Goal: Task Accomplishment & Management: Use online tool/utility

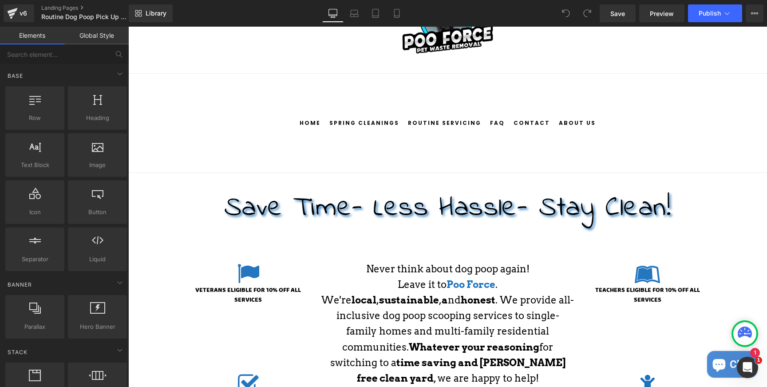
scroll to position [61, 0]
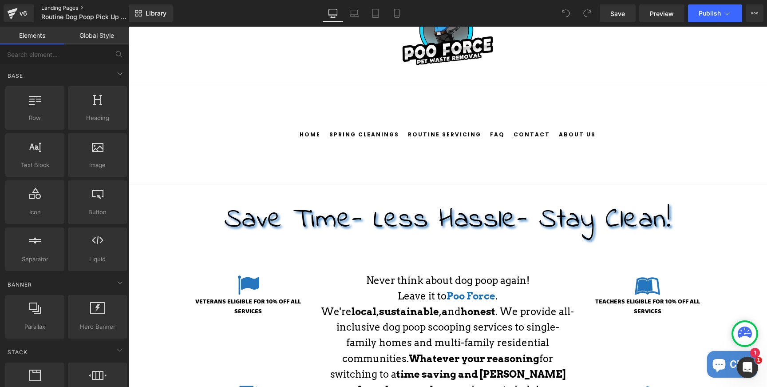
click at [70, 8] on link "Landing Pages" at bounding box center [92, 7] width 102 height 7
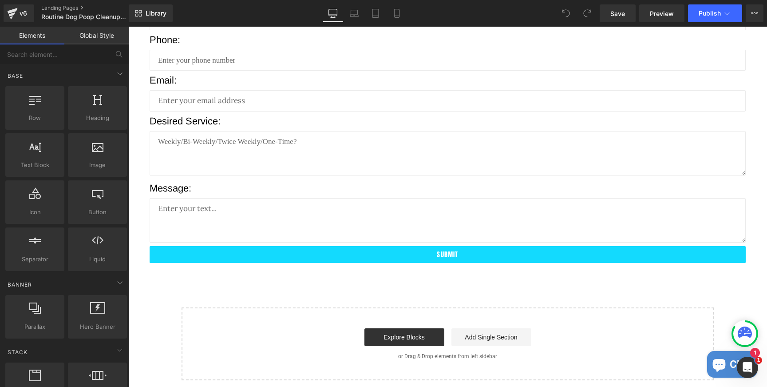
scroll to position [2510, 0]
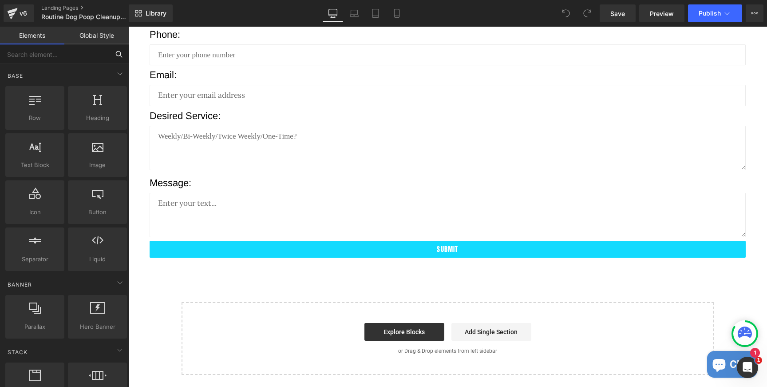
click at [79, 53] on input "text" at bounding box center [54, 54] width 109 height 20
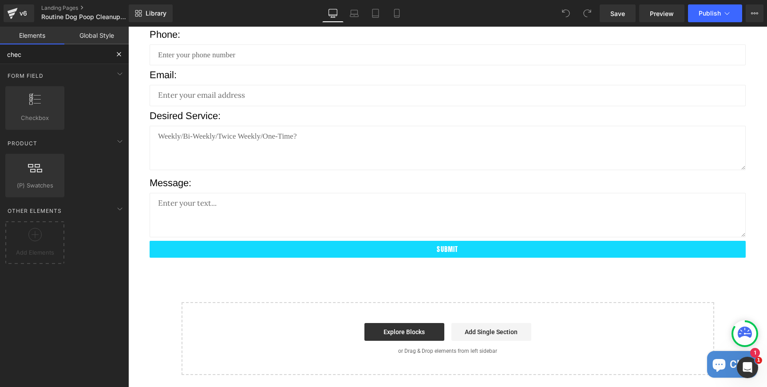
type input "check"
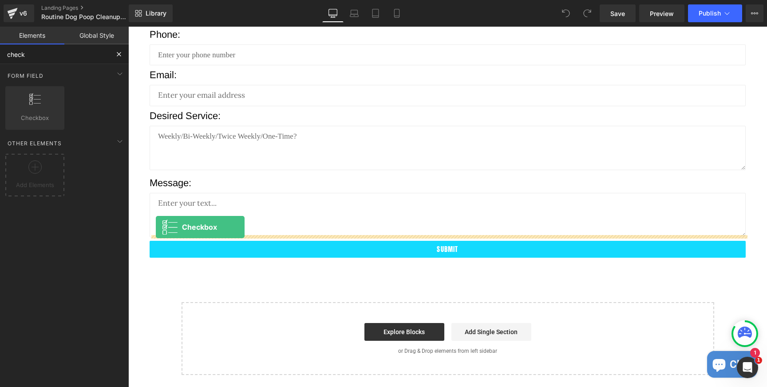
drag, startPoint x: 173, startPoint y: 139, endPoint x: 156, endPoint y: 227, distance: 90.0
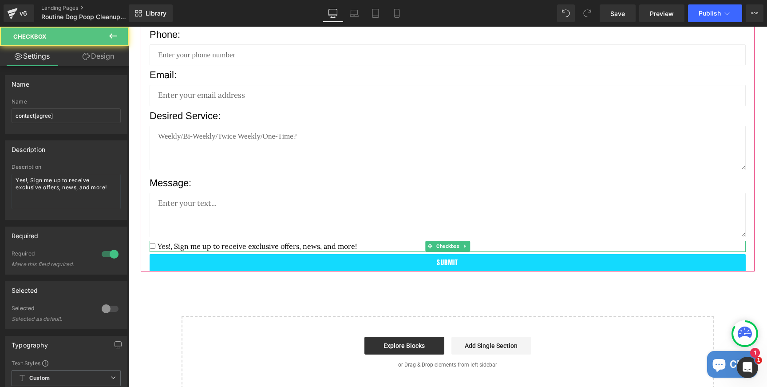
click at [183, 242] on span "Yes!, Sign me up to receive exclusive offers, news, and more!" at bounding box center [256, 246] width 202 height 9
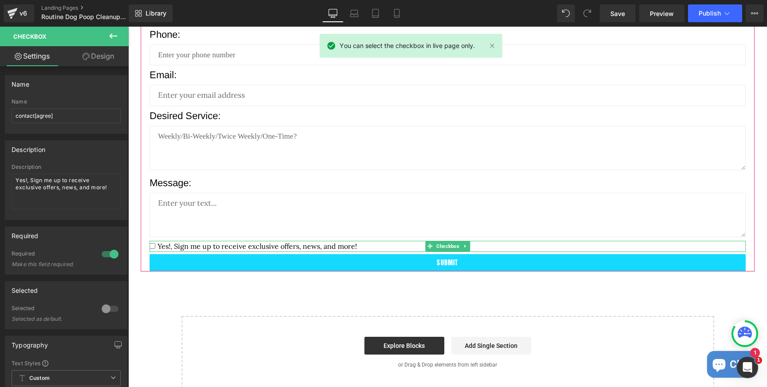
click at [190, 242] on span "Yes!, Sign me up to receive exclusive offers, news, and more!" at bounding box center [256, 246] width 202 height 9
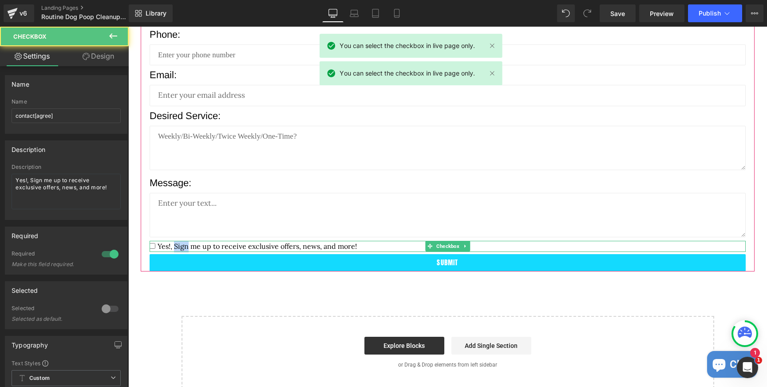
click at [190, 242] on span "Yes!, Sign me up to receive exclusive offers, news, and more!" at bounding box center [256, 246] width 202 height 9
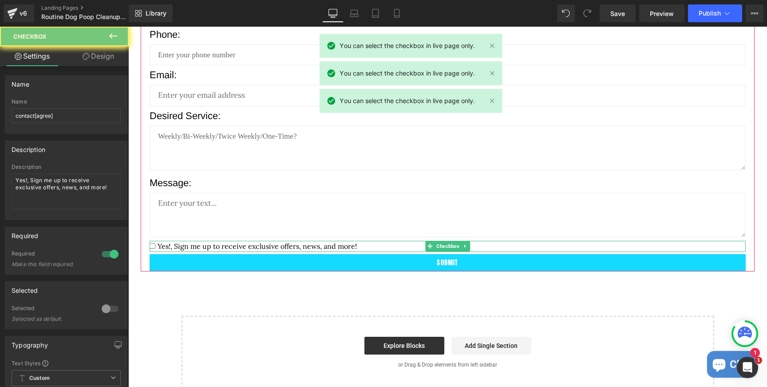
click at [190, 242] on span "Yes!, Sign me up to receive exclusive offers, news, and more!" at bounding box center [256, 246] width 202 height 9
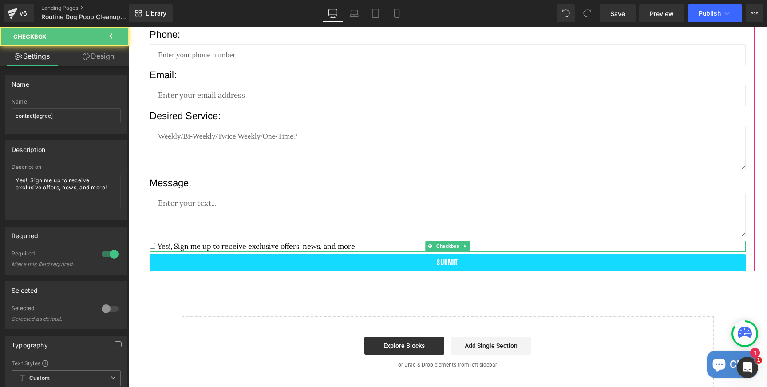
click at [278, 242] on span "Yes!, Sign me up to receive exclusive offers, news, and more!" at bounding box center [256, 246] width 202 height 9
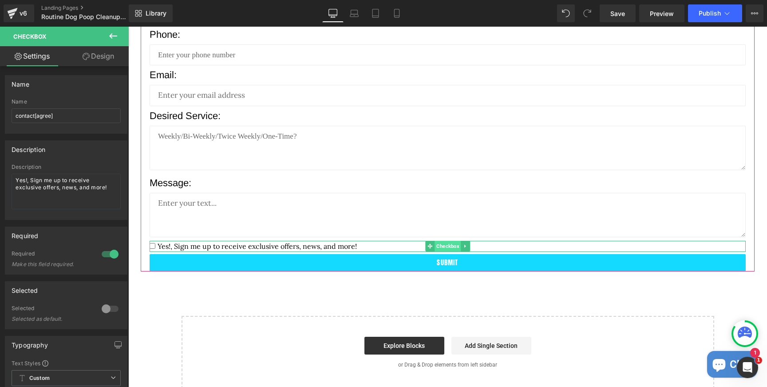
click at [450, 244] on span "Checkbox" at bounding box center [448, 246] width 27 height 11
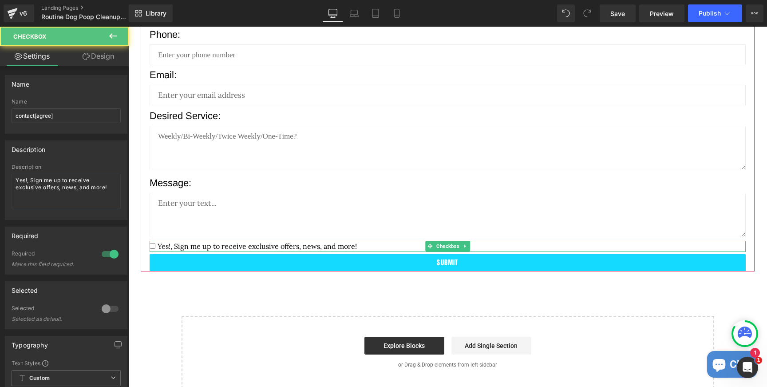
click at [365, 241] on label "Yes!, Sign me up to receive exclusive offers, news, and more!" at bounding box center [448, 247] width 596 height 12
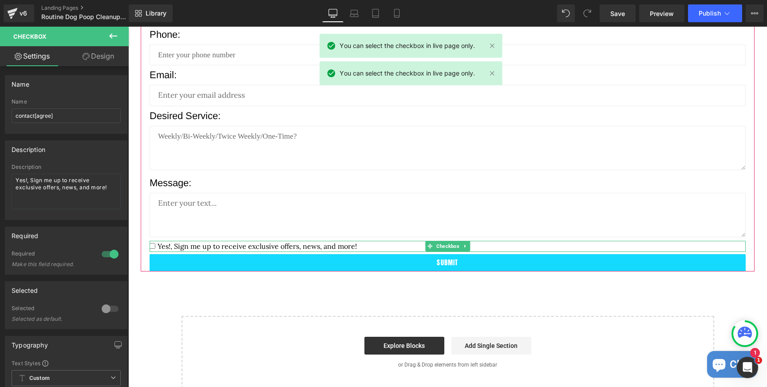
click at [357, 241] on label "Yes!, Sign me up to receive exclusive offers, news, and more!" at bounding box center [448, 247] width 596 height 12
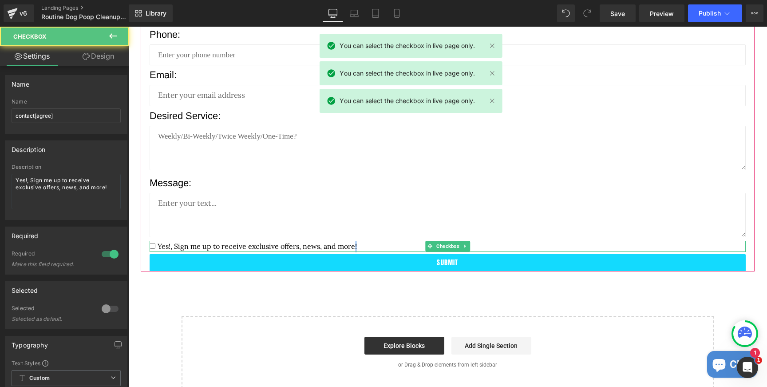
click at [357, 241] on label "Yes!, Sign me up to receive exclusive offers, news, and more!" at bounding box center [448, 247] width 596 height 12
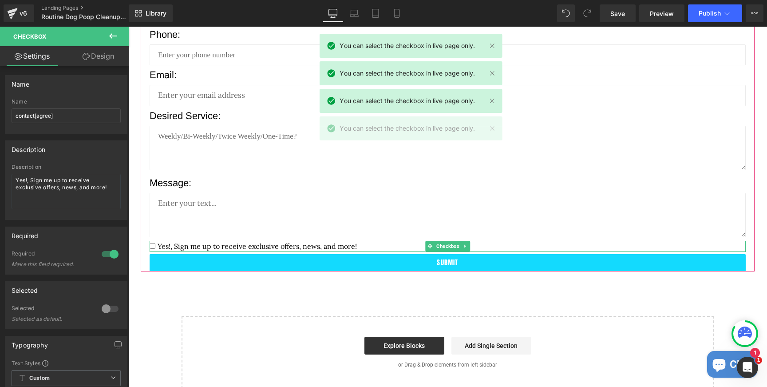
click at [357, 241] on label "Yes!, Sign me up to receive exclusive offers, news, and more!" at bounding box center [448, 247] width 596 height 12
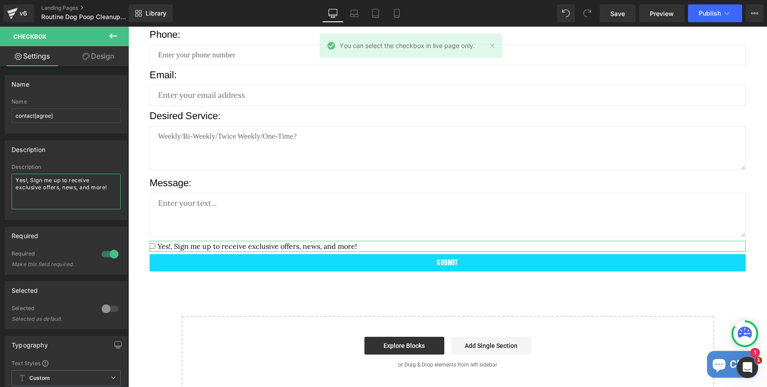
drag, startPoint x: 111, startPoint y: 189, endPoint x: 0, endPoint y: 182, distance: 110.8
click at [12, 182] on textarea "Yes!, Sign me up to receive exclusive offers, news, and more!" at bounding box center [66, 192] width 109 height 36
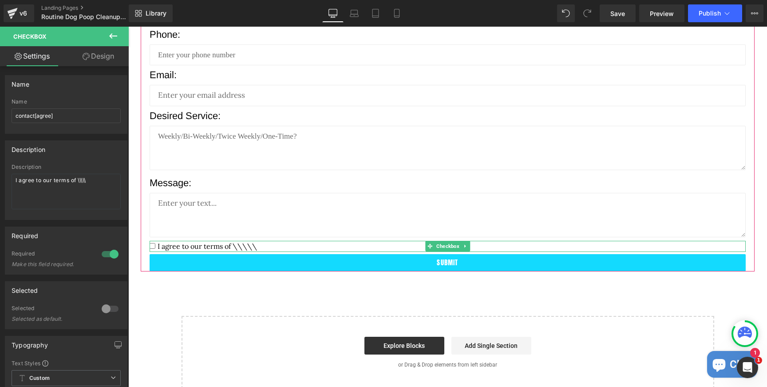
click at [224, 242] on span "I agree to our terms of \\\\\" at bounding box center [206, 246] width 102 height 9
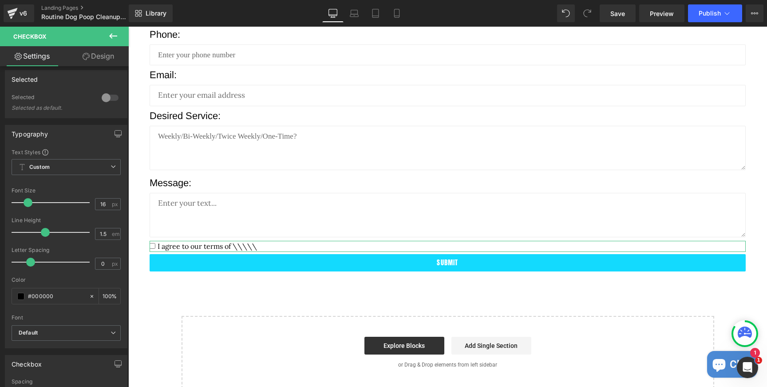
scroll to position [199, 0]
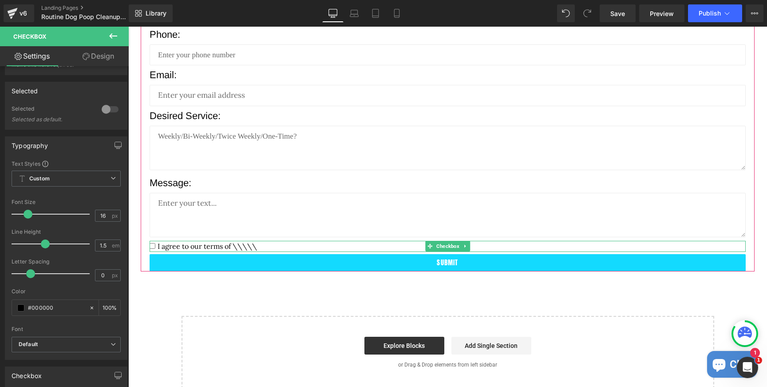
click at [265, 242] on label "I agree to our terms of \\\\\" at bounding box center [448, 247] width 596 height 12
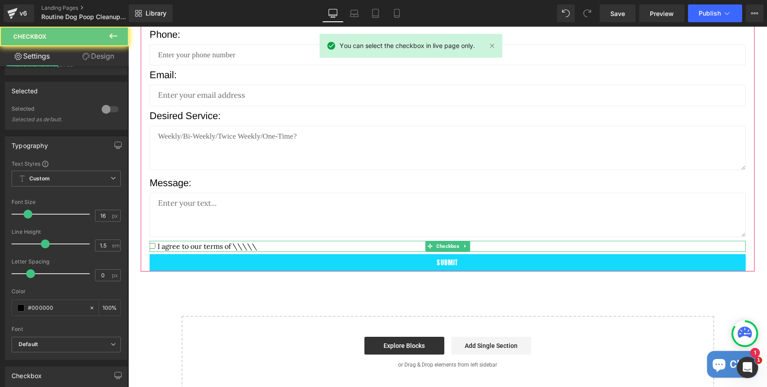
click at [260, 242] on label "I agree to our terms of \\\\\" at bounding box center [448, 247] width 596 height 12
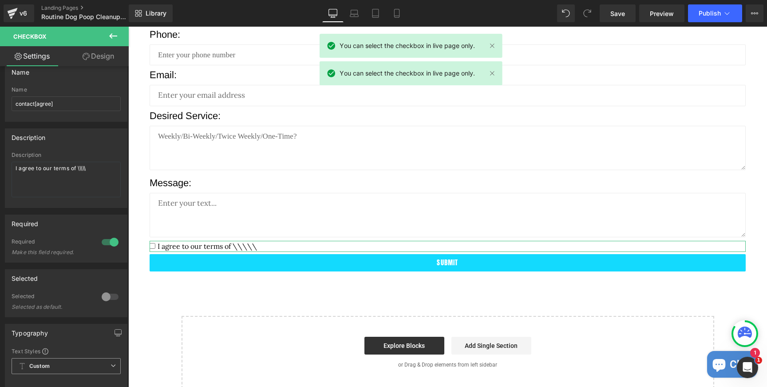
scroll to position [11, 0]
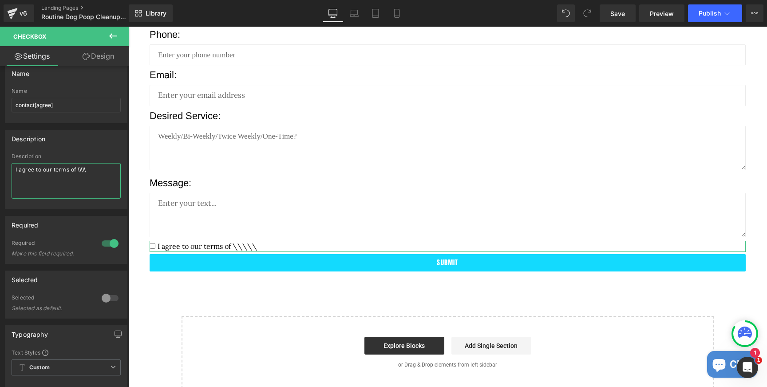
drag, startPoint x: 94, startPoint y: 168, endPoint x: 79, endPoint y: 169, distance: 14.7
click at [79, 169] on textarea "I agree to our terms of \\\\\" at bounding box center [66, 181] width 109 height 36
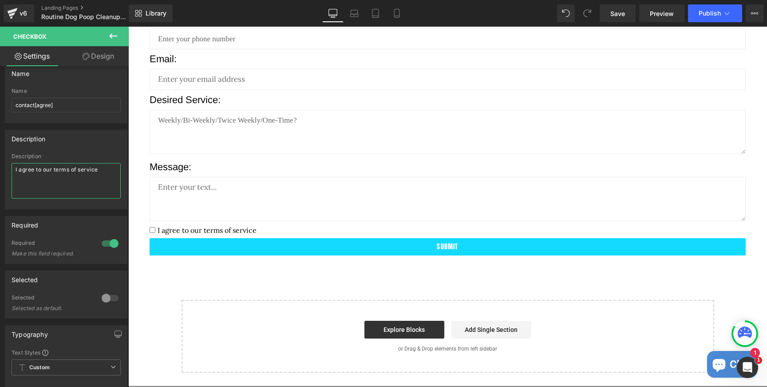
scroll to position [2530, 0]
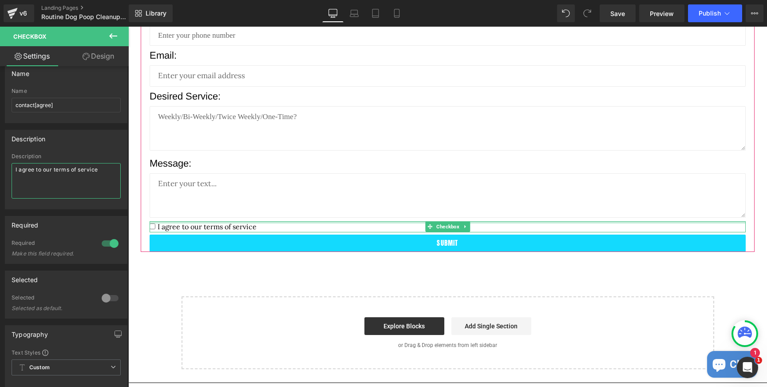
click at [174, 221] on div at bounding box center [448, 222] width 596 height 2
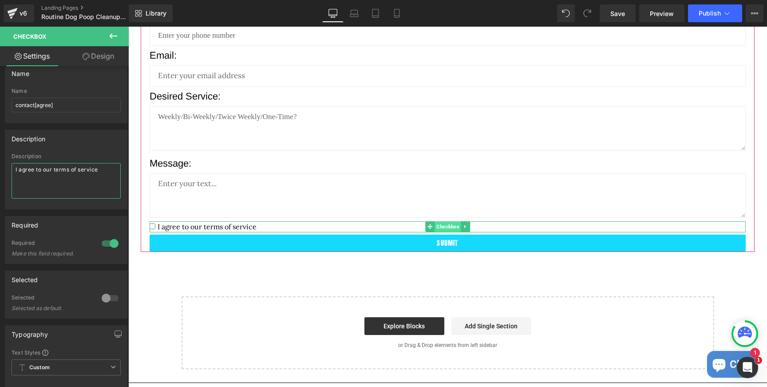
click at [445, 221] on span "Checkbox" at bounding box center [448, 226] width 27 height 11
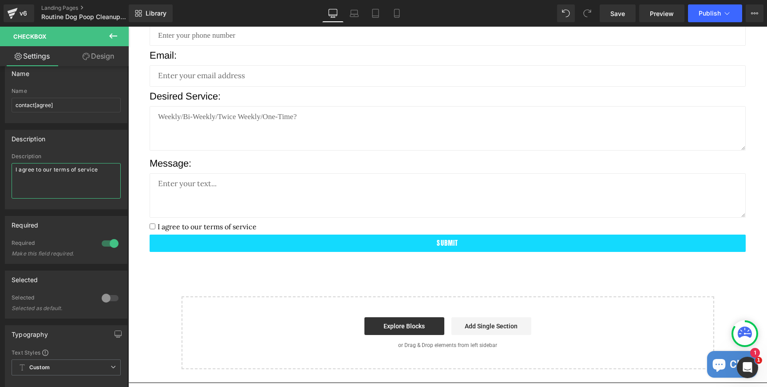
type textarea "I agree to our terms of service"
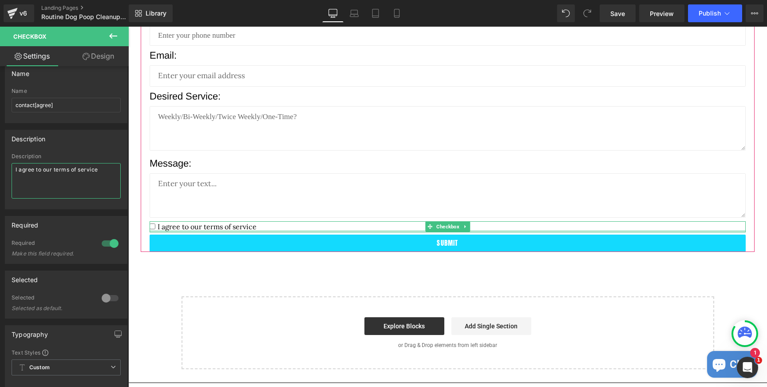
click at [206, 230] on div at bounding box center [448, 231] width 596 height 2
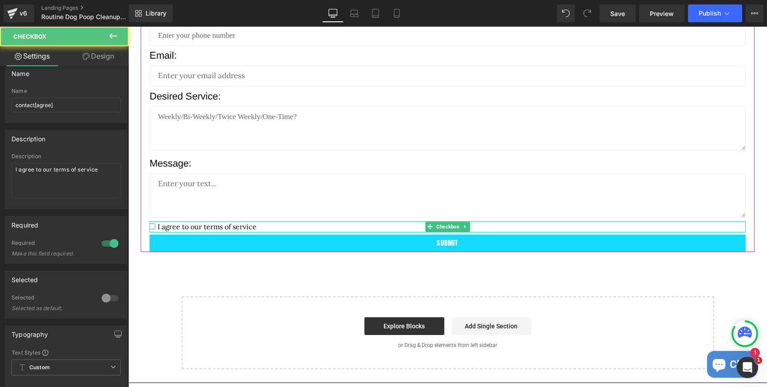
click at [202, 222] on span "I agree to our terms of service" at bounding box center [205, 226] width 101 height 9
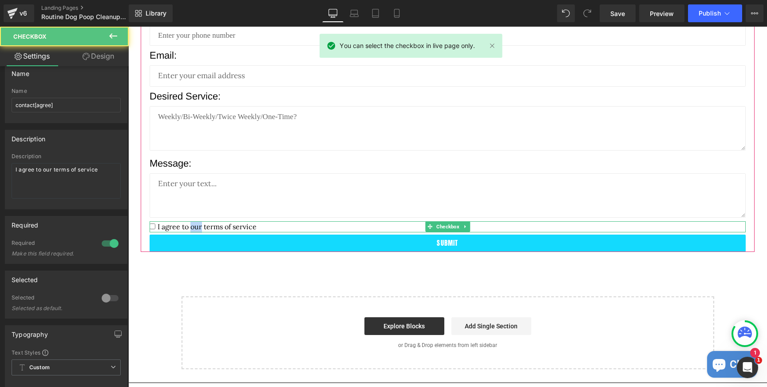
click at [202, 222] on span "I agree to our terms of service" at bounding box center [205, 226] width 101 height 9
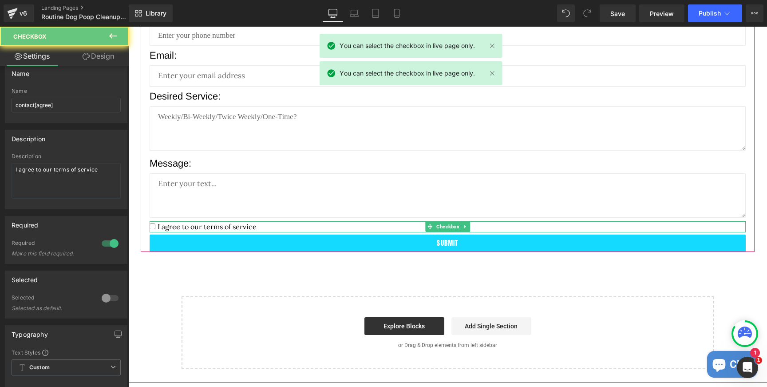
click at [202, 222] on span "I agree to our terms of service" at bounding box center [205, 226] width 101 height 9
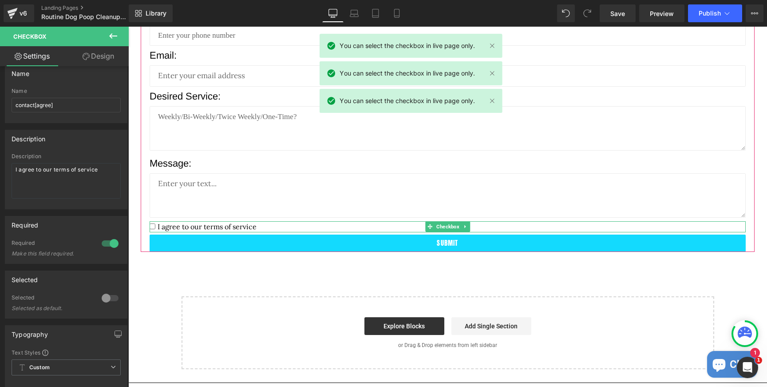
click at [202, 222] on span "I agree to our terms of service" at bounding box center [205, 226] width 101 height 9
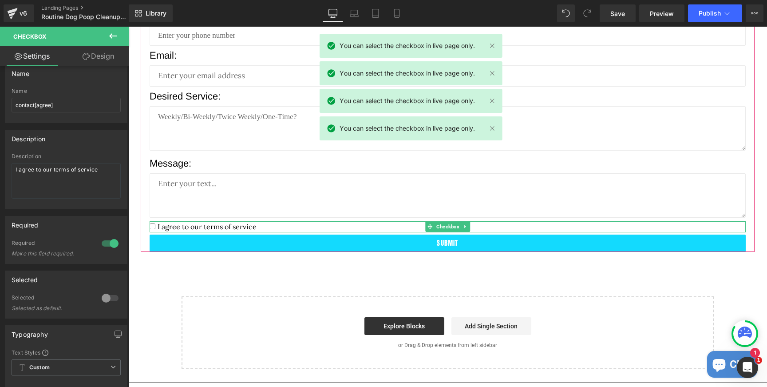
click at [214, 223] on span "I agree to our terms of service" at bounding box center [205, 226] width 101 height 9
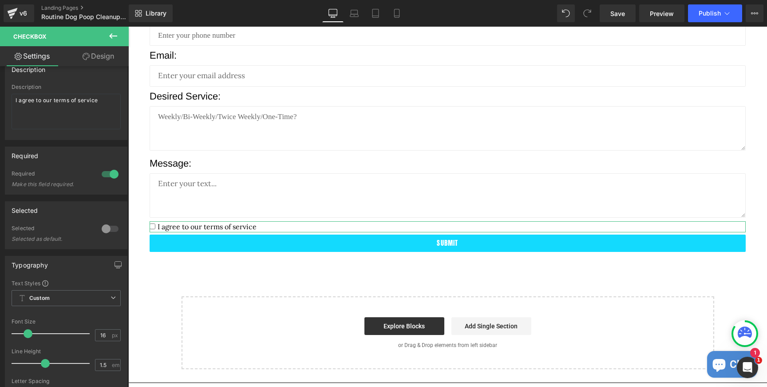
scroll to position [87, 0]
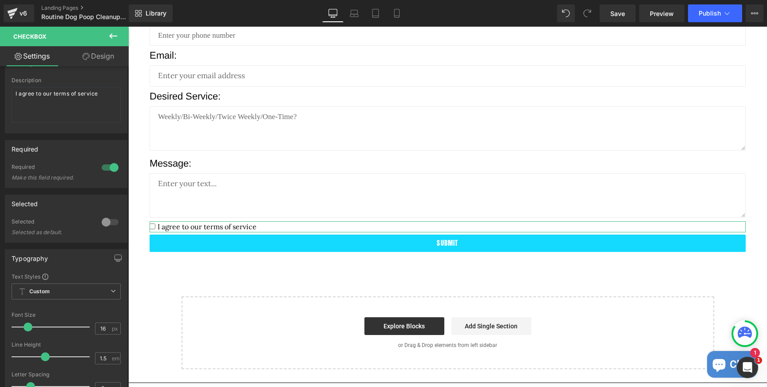
click at [105, 222] on div at bounding box center [109, 222] width 21 height 14
click at [113, 222] on div at bounding box center [109, 222] width 21 height 14
checkbox input "false"
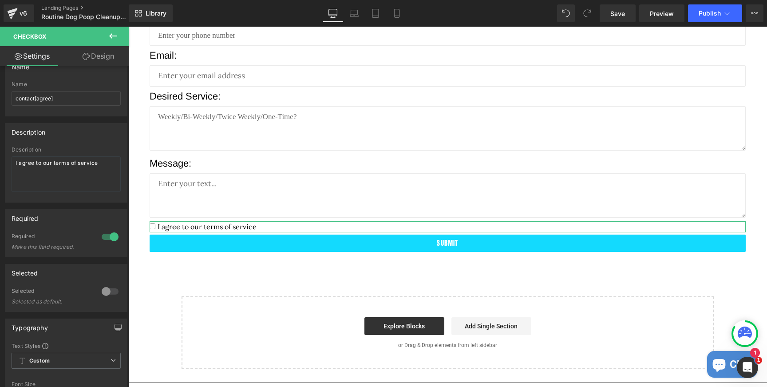
scroll to position [0, 0]
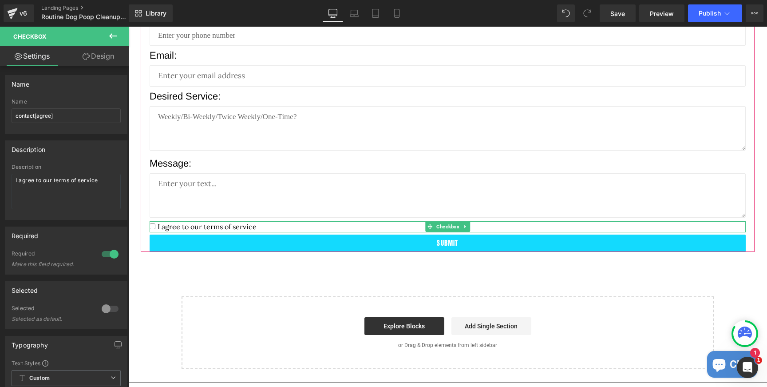
click at [210, 222] on span "I agree to our terms of service" at bounding box center [205, 226] width 101 height 9
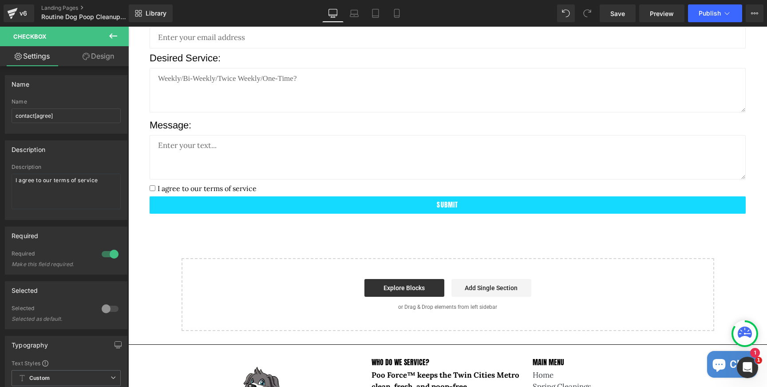
scroll to position [2548, 0]
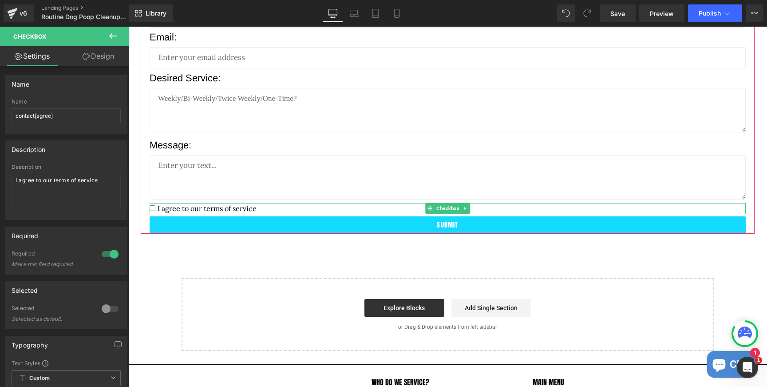
click at [248, 204] on span "I agree to our terms of service" at bounding box center [205, 208] width 101 height 9
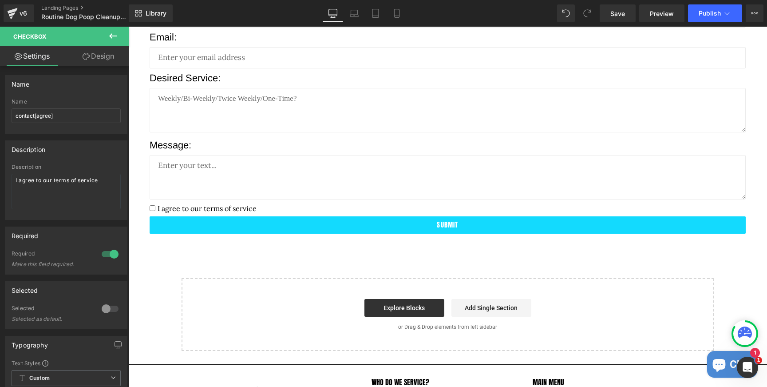
click at [115, 35] on icon at bounding box center [113, 36] width 11 height 11
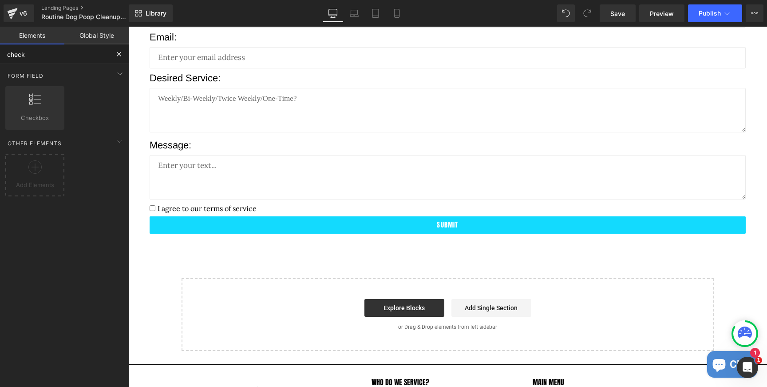
click at [56, 56] on input "check" at bounding box center [54, 54] width 109 height 20
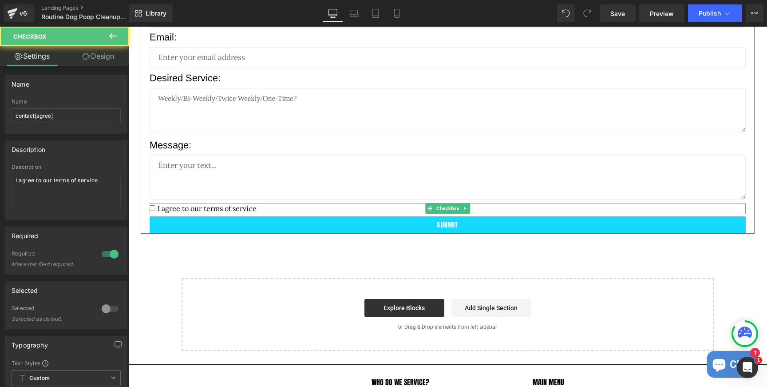
click at [194, 204] on span "I agree to our terms of service" at bounding box center [205, 208] width 101 height 9
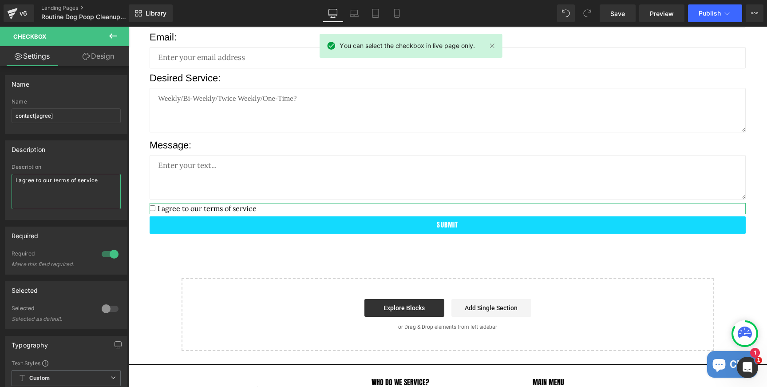
drag, startPoint x: 54, startPoint y: 178, endPoint x: 100, endPoint y: 186, distance: 47.2
click at [100, 186] on textarea "I agree to our terms of service" at bounding box center [66, 192] width 109 height 36
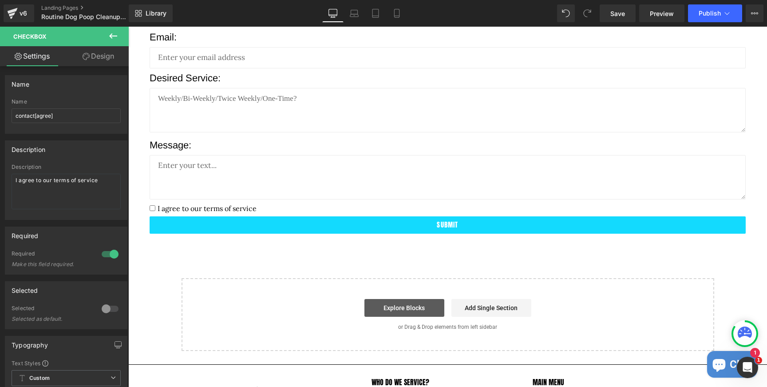
click at [413, 299] on link "Explore Blocks" at bounding box center [405, 308] width 80 height 18
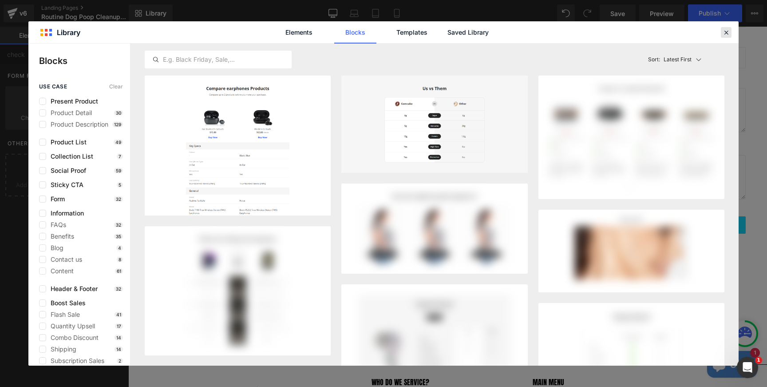
click at [727, 36] on icon at bounding box center [726, 32] width 8 height 8
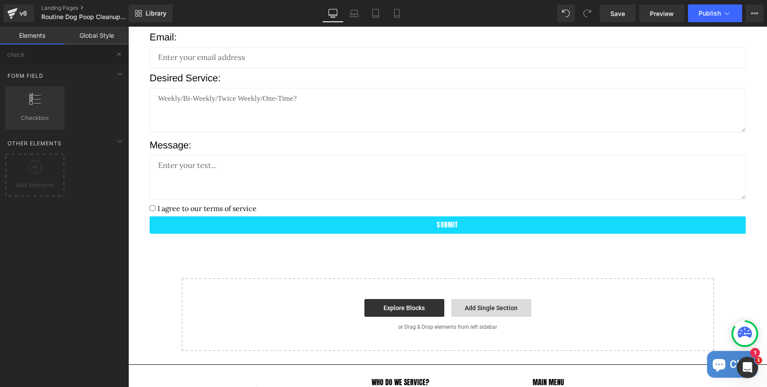
click at [502, 300] on link "Add Single Section" at bounding box center [492, 308] width 80 height 18
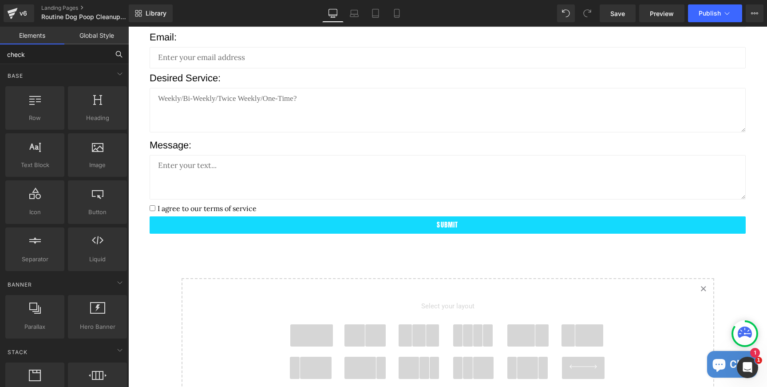
click at [95, 56] on input "check" at bounding box center [54, 54] width 109 height 20
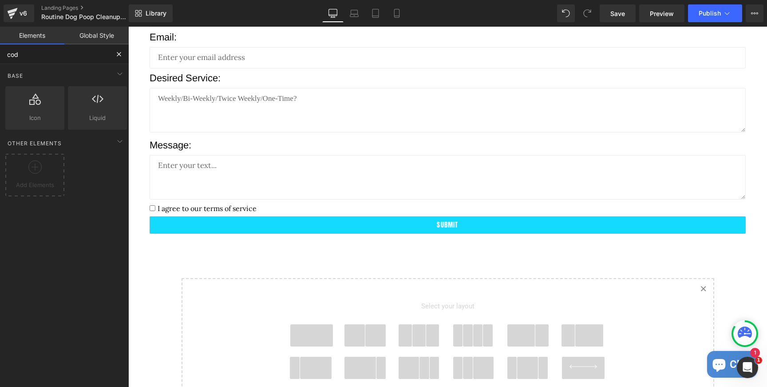
type input "code"
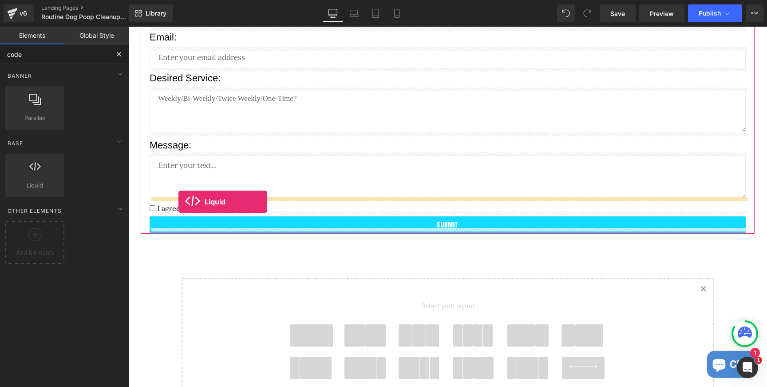
drag, startPoint x: 159, startPoint y: 201, endPoint x: 178, endPoint y: 202, distance: 19.6
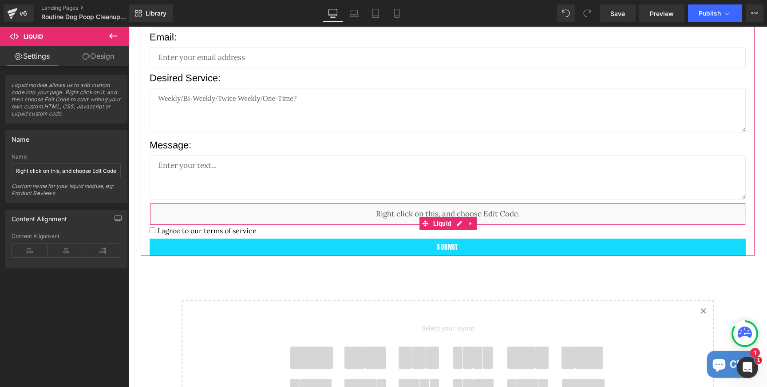
scroll to position [2543, 0]
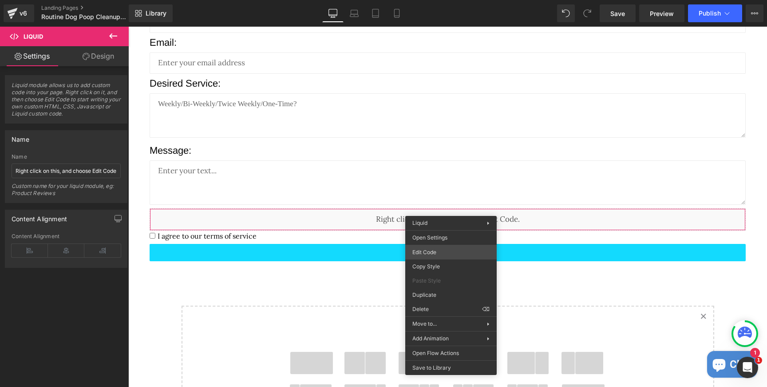
click at [448, 0] on div "Liquid You are previewing how the will restyle your page. You can not edit Elem…" at bounding box center [383, 0] width 767 height 0
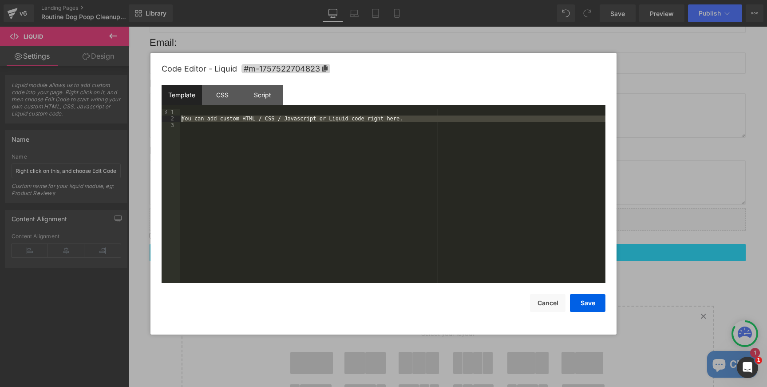
drag, startPoint x: 419, startPoint y: 124, endPoint x: 154, endPoint y: 118, distance: 264.7
click at [180, 118] on div "You can add custom HTML / CSS / Javascript or Liquid code right here." at bounding box center [393, 196] width 426 height 174
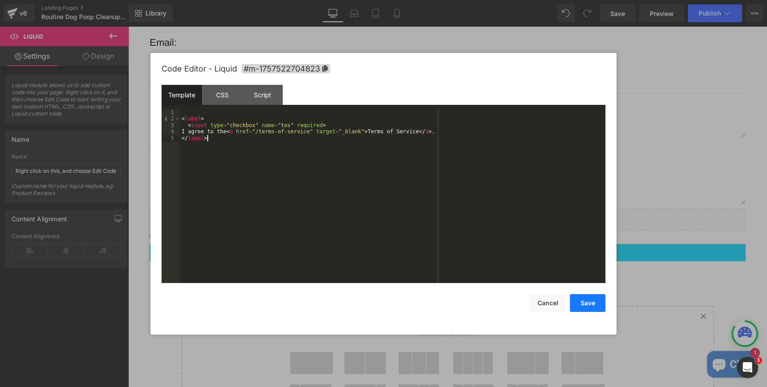
click at [588, 302] on button "Save" at bounding box center [588, 303] width 36 height 18
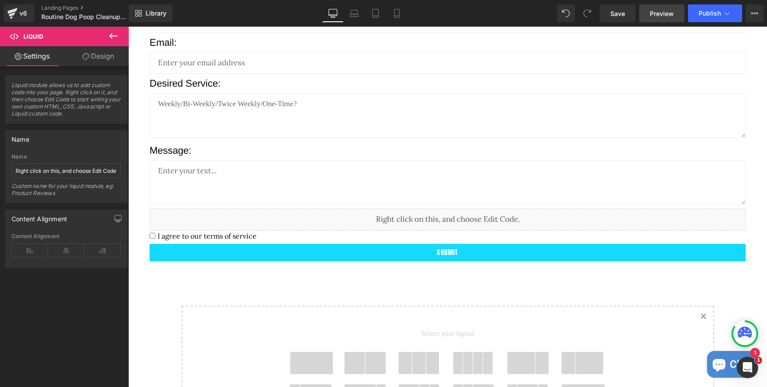
click at [656, 18] on link "Preview" at bounding box center [661, 13] width 45 height 18
click at [621, 14] on span "Save" at bounding box center [618, 13] width 15 height 9
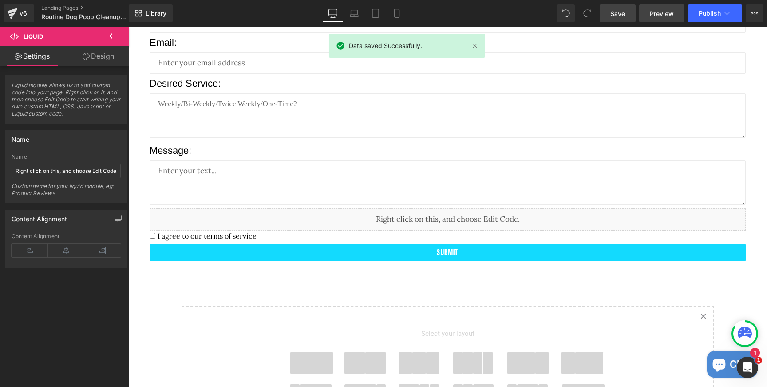
click at [662, 16] on span "Preview" at bounding box center [662, 13] width 24 height 9
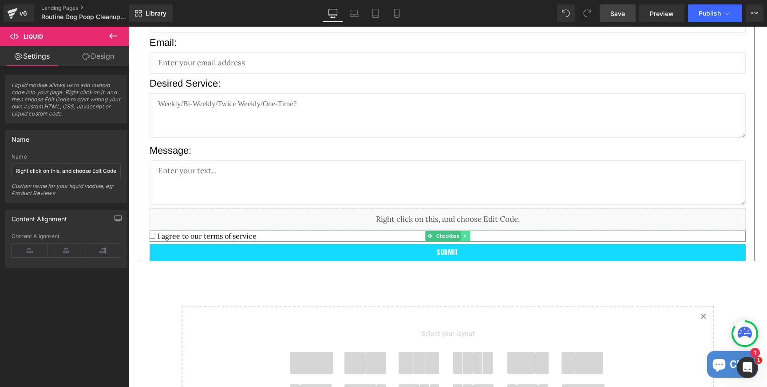
click at [465, 234] on icon at bounding box center [464, 235] width 1 height 3
click at [470, 234] on icon at bounding box center [470, 236] width 5 height 5
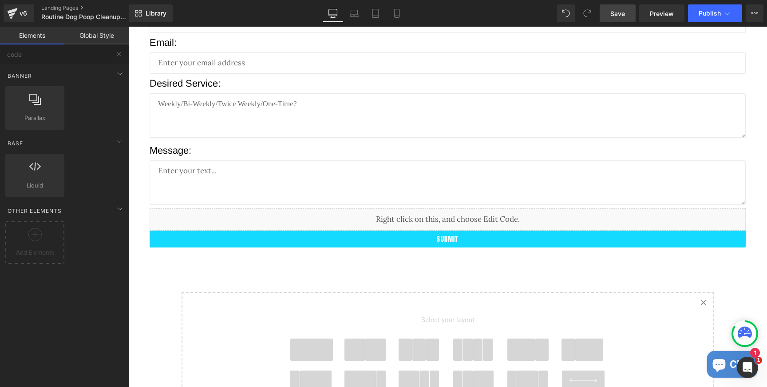
click at [619, 13] on span "Save" at bounding box center [618, 13] width 15 height 9
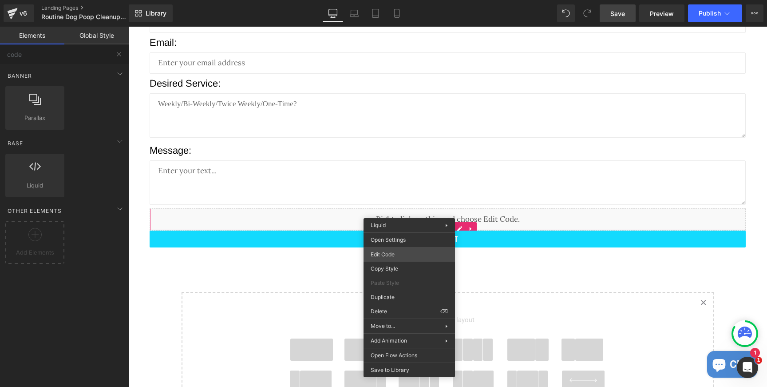
click at [415, 0] on div "Liquid You are previewing how the will restyle your page. You can not edit Elem…" at bounding box center [383, 0] width 767 height 0
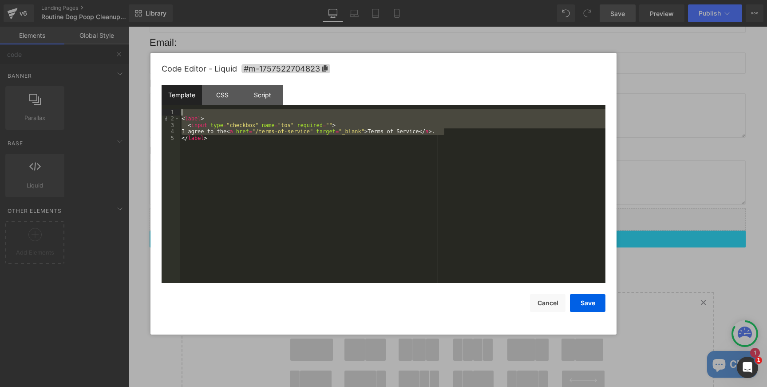
drag, startPoint x: 458, startPoint y: 131, endPoint x: 128, endPoint y: 108, distance: 330.3
click at [180, 109] on div "< label > < input type = "checkbox" name = "tos" required = "" > I agree to the…" at bounding box center [393, 196] width 426 height 174
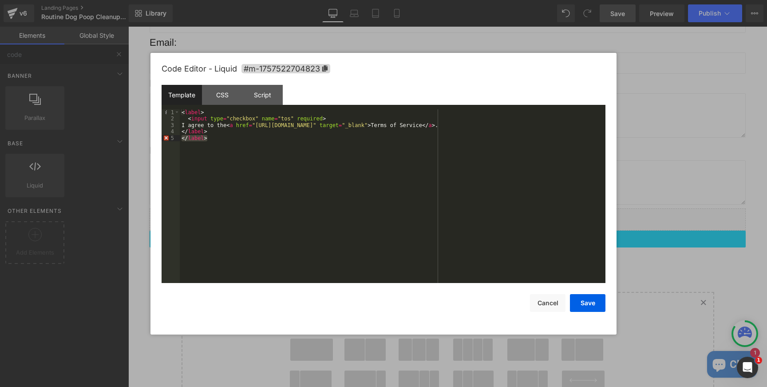
drag, startPoint x: 214, startPoint y: 140, endPoint x: 178, endPoint y: 140, distance: 36.0
click at [180, 140] on div "< label > < input type = "checkbox" name = "tos" required > I agree to the < a …" at bounding box center [393, 196] width 426 height 174
click at [589, 305] on button "Save" at bounding box center [588, 303] width 36 height 18
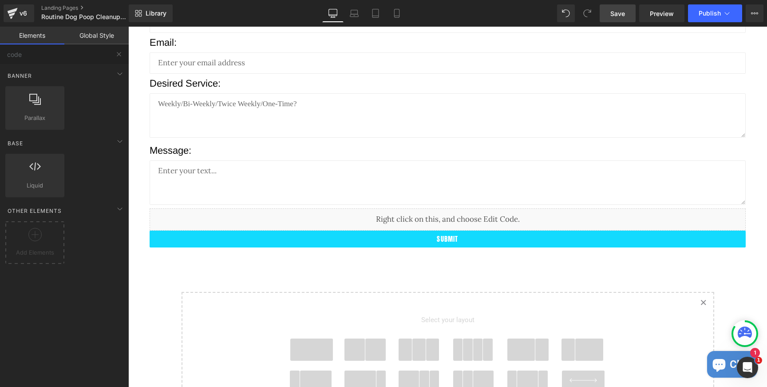
click at [625, 13] on span "Save" at bounding box center [618, 13] width 15 height 9
click at [707, 11] on span "Publish" at bounding box center [710, 13] width 22 height 7
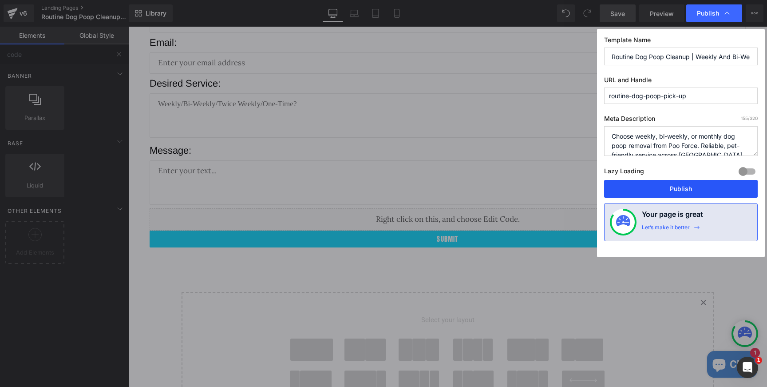
click at [674, 187] on button "Publish" at bounding box center [681, 189] width 154 height 18
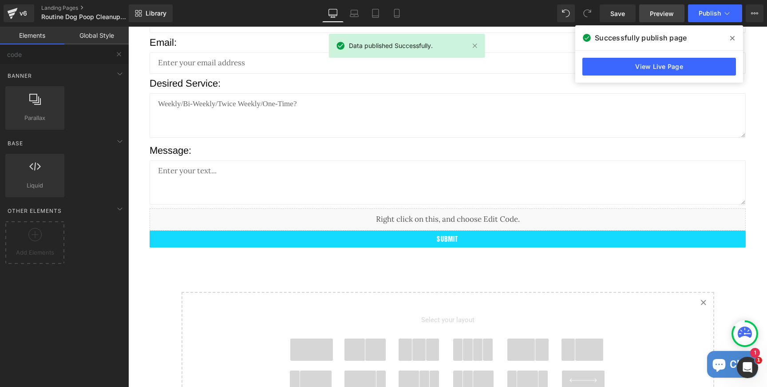
click at [666, 16] on span "Preview" at bounding box center [662, 13] width 24 height 9
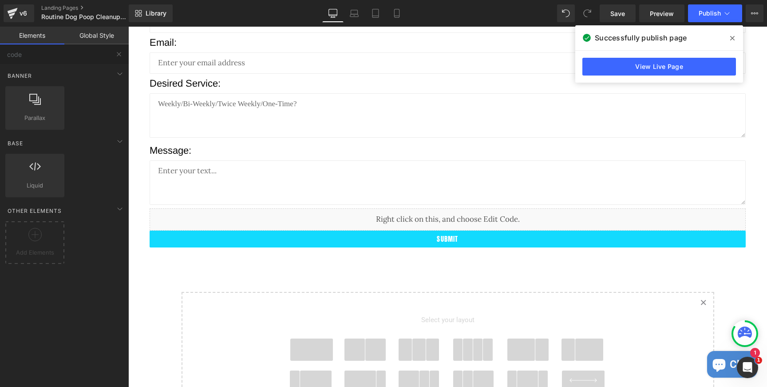
click at [730, 39] on span at bounding box center [733, 38] width 14 height 14
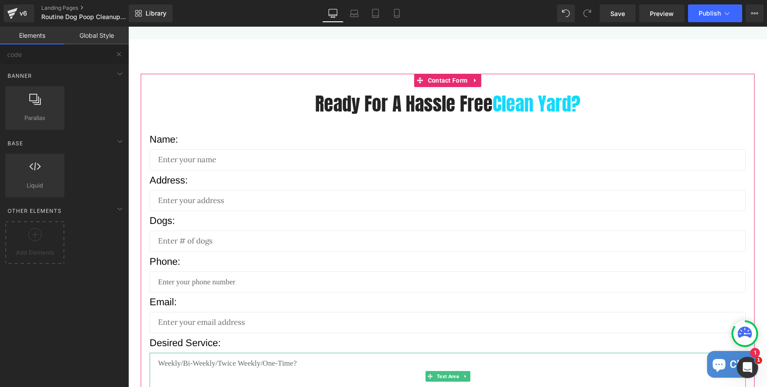
scroll to position [2255, 0]
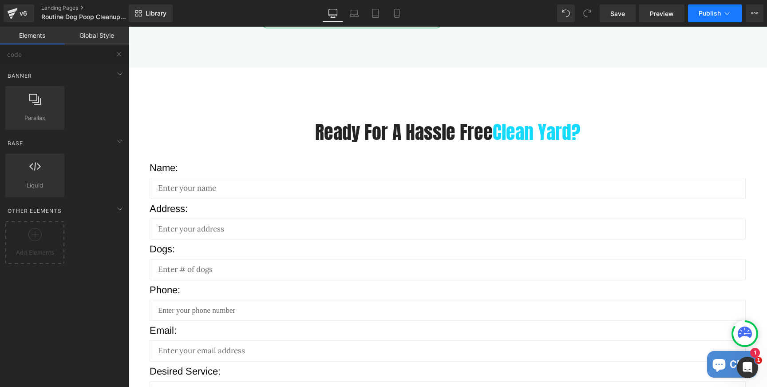
click at [703, 16] on span "Publish" at bounding box center [710, 13] width 22 height 7
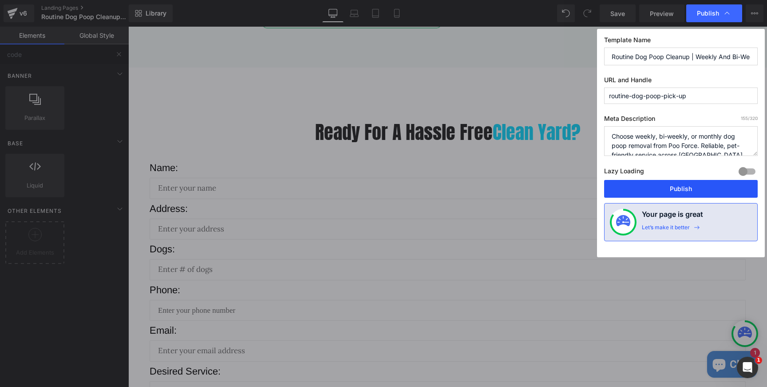
click at [669, 182] on button "Publish" at bounding box center [681, 189] width 154 height 18
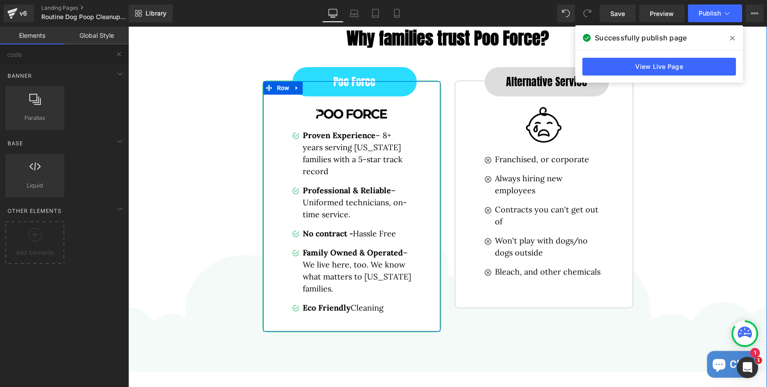
scroll to position [1964, 0]
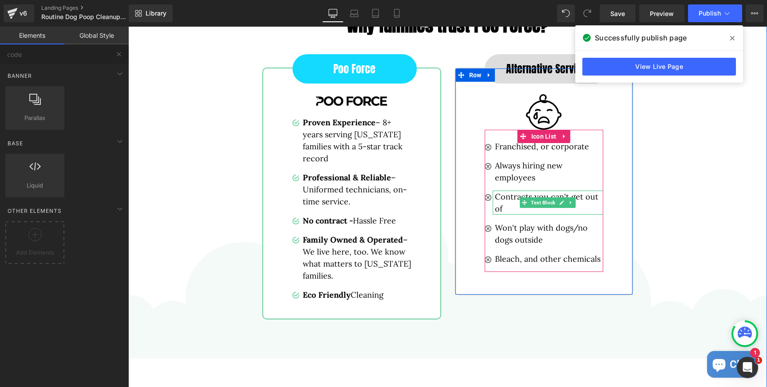
click at [507, 207] on p "Contracts you can't get out of" at bounding box center [549, 202] width 108 height 24
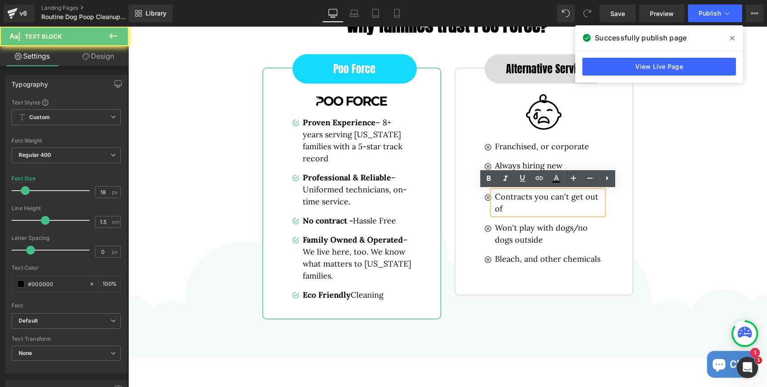
click at [507, 209] on p "Contracts you can't get out of" at bounding box center [549, 202] width 108 height 24
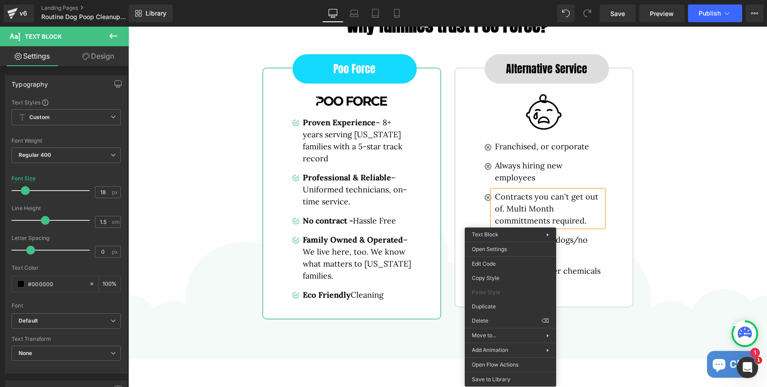
click at [532, 218] on p "Contracts you can't get out of. Multi Month committments required." at bounding box center [549, 208] width 108 height 36
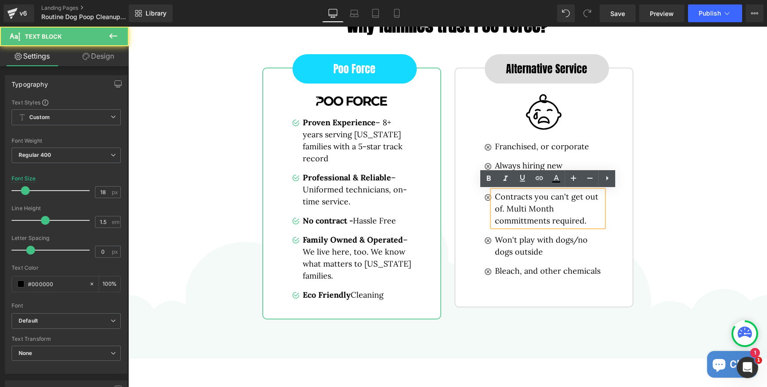
click at [523, 225] on p "Contracts you can't get out of. Multi Month committments required." at bounding box center [549, 208] width 108 height 36
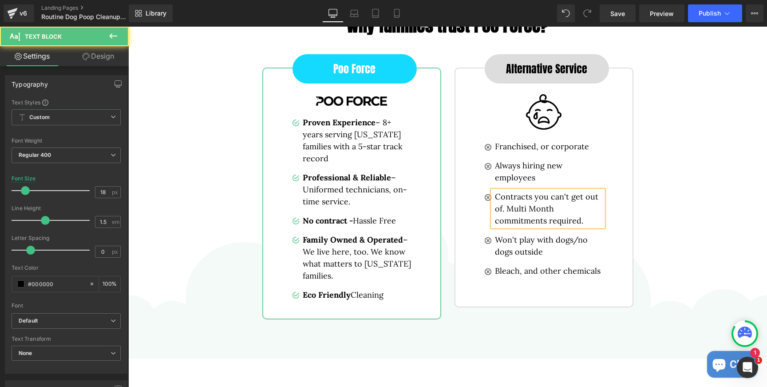
click at [590, 221] on p "Contracts you can't get out of. Multi Month commitments required." at bounding box center [549, 208] width 108 height 36
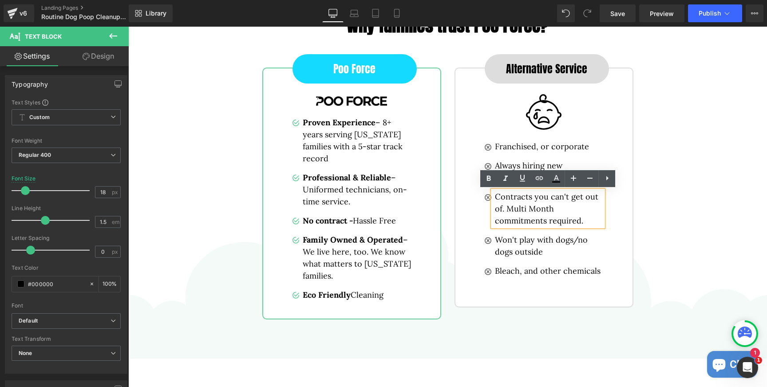
click at [535, 210] on p "Contracts you can't get out of. Multi Month commitments required." at bounding box center [549, 208] width 108 height 36
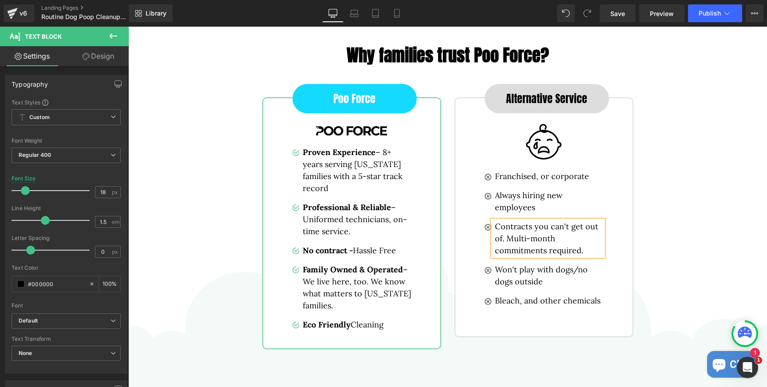
scroll to position [1932, 0]
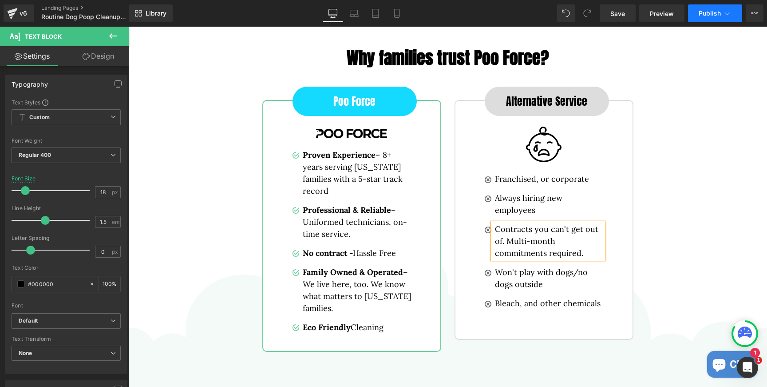
click at [704, 16] on span "Publish" at bounding box center [710, 13] width 22 height 7
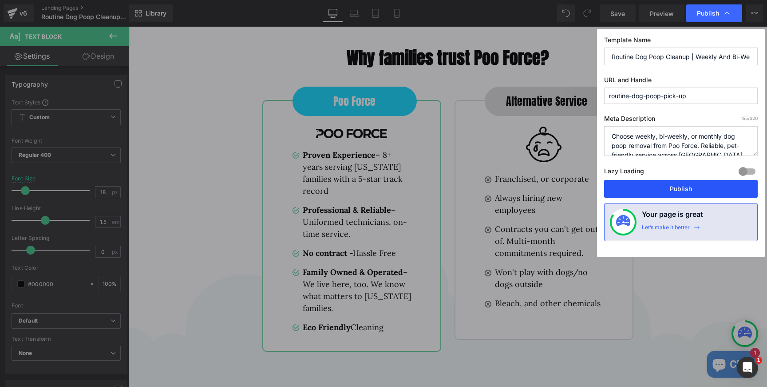
click at [686, 193] on button "Publish" at bounding box center [681, 189] width 154 height 18
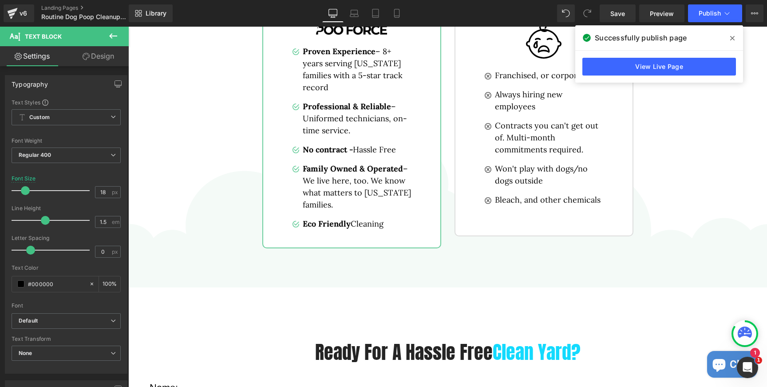
scroll to position [2028, 0]
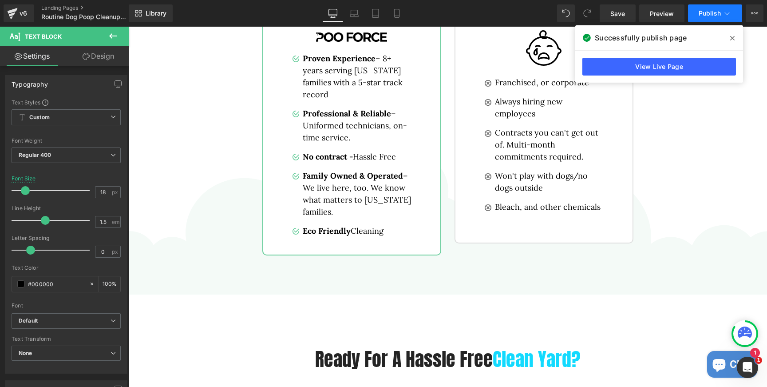
click at [708, 15] on span "Publish" at bounding box center [710, 13] width 22 height 7
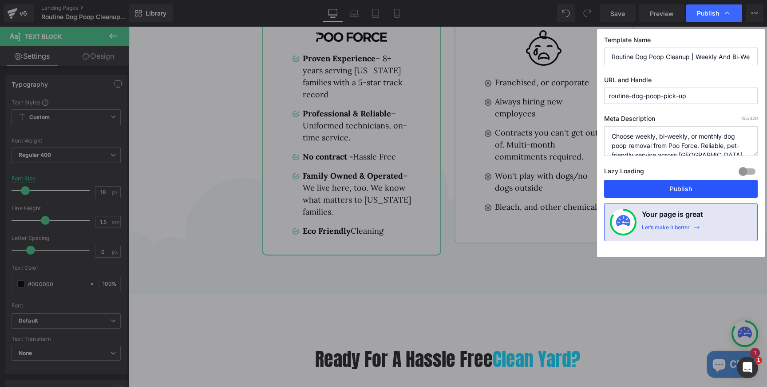
click at [686, 185] on button "Publish" at bounding box center [681, 189] width 154 height 18
